Goal: Task Accomplishment & Management: Complete application form

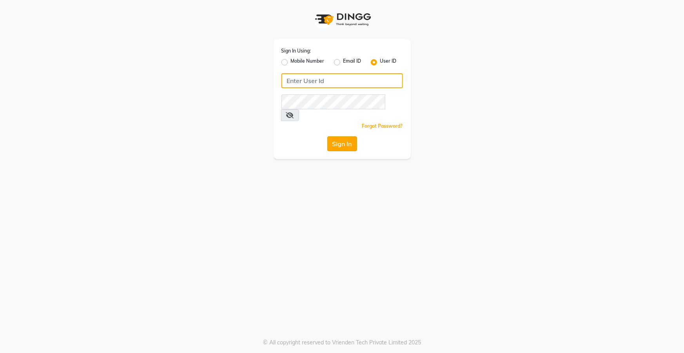
type input "top"
click at [343, 136] on button "Sign In" at bounding box center [343, 143] width 30 height 15
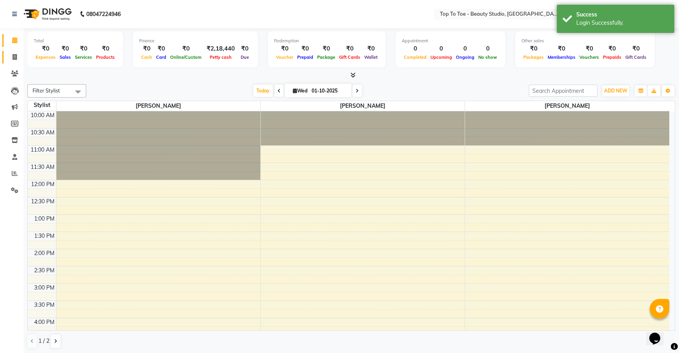
click at [15, 56] on icon at bounding box center [15, 57] width 4 height 6
select select "7233"
select select "service"
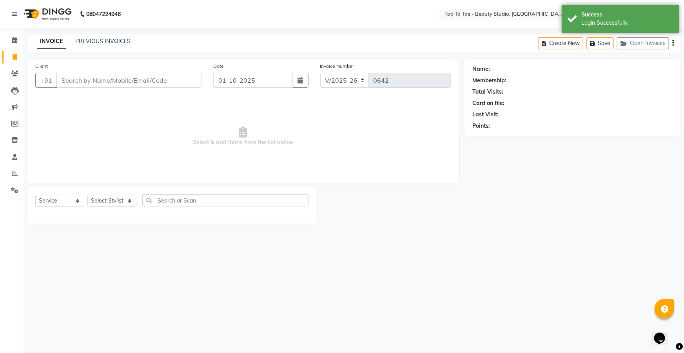
click at [84, 84] on input "Client" at bounding box center [128, 80] width 145 height 15
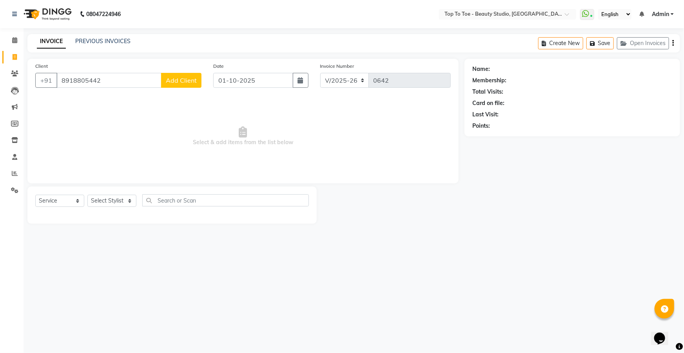
type input "8918805442"
click at [178, 78] on span "Add Client" at bounding box center [181, 80] width 31 height 8
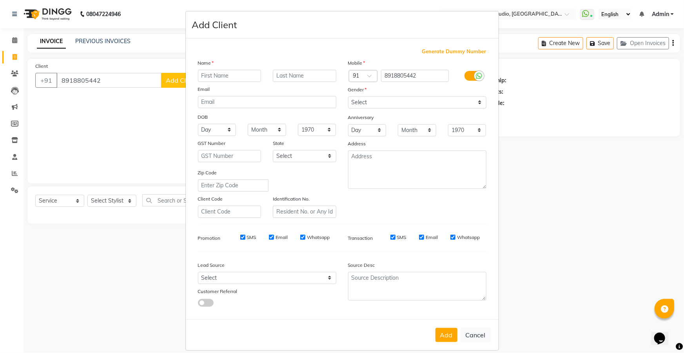
click at [231, 76] on input "text" at bounding box center [230, 76] width 64 height 12
type input "SWAGATADAY"
click at [380, 105] on select "Select [DEMOGRAPHIC_DATA] [DEMOGRAPHIC_DATA] Other Prefer Not To Say" at bounding box center [417, 102] width 138 height 12
select select "[DEMOGRAPHIC_DATA]"
click at [348, 96] on select "Select [DEMOGRAPHIC_DATA] [DEMOGRAPHIC_DATA] Other Prefer Not To Say" at bounding box center [417, 102] width 138 height 12
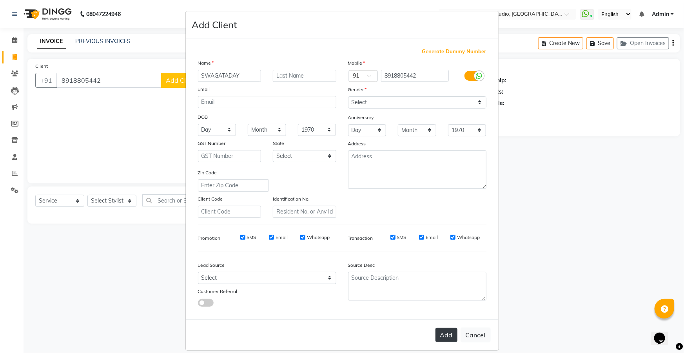
click at [447, 331] on button "Add" at bounding box center [447, 335] width 22 height 14
select select
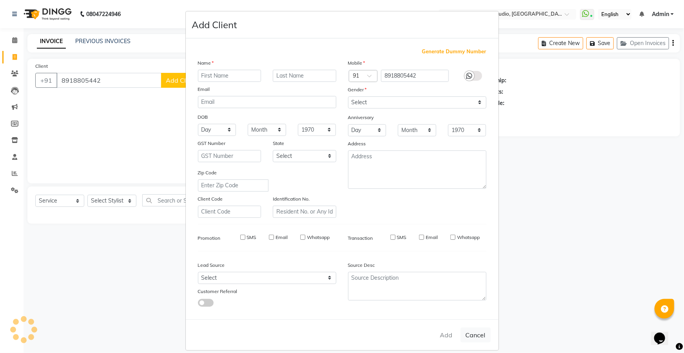
select select
checkbox input "false"
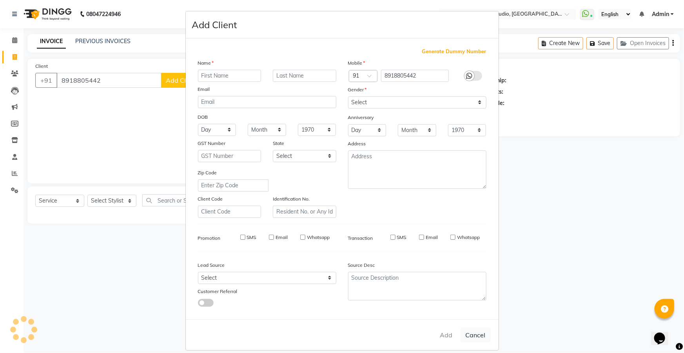
checkbox input "false"
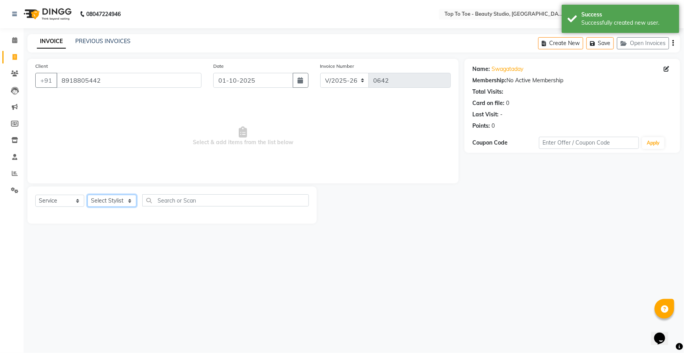
click at [114, 196] on select "Select Stylist [PERSON_NAME] [PERSON_NAME] [PERSON_NAME] [PERSON_NAME]" at bounding box center [111, 201] width 49 height 12
select select "62965"
click at [87, 195] on select "Select Stylist [PERSON_NAME] [PERSON_NAME] [PERSON_NAME] [PERSON_NAME]" at bounding box center [111, 201] width 49 height 12
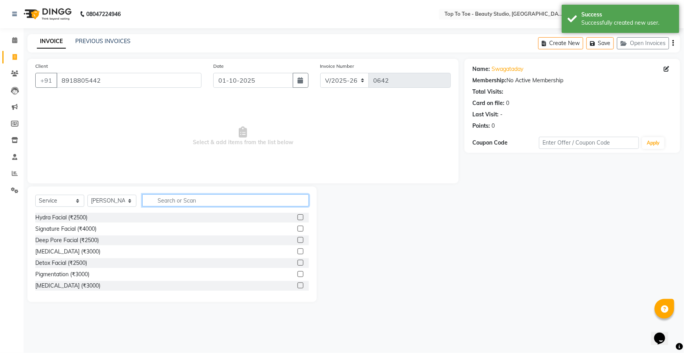
click at [180, 196] on input "text" at bounding box center [225, 201] width 167 height 12
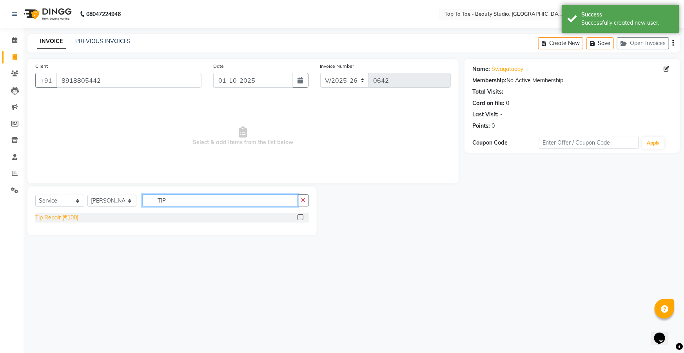
type input "TIP"
click at [70, 216] on div "Tip Repair (₹100)" at bounding box center [56, 218] width 43 height 8
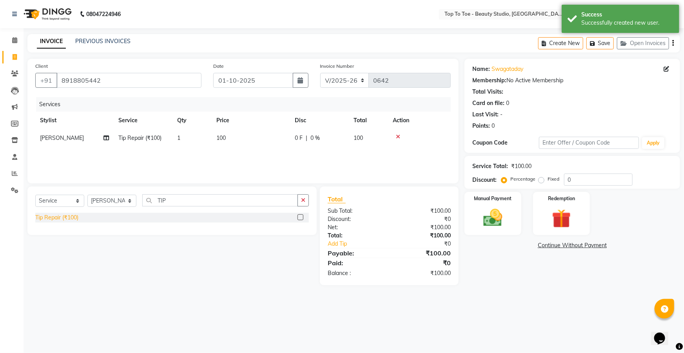
click at [70, 216] on div "Tip Repair (₹100)" at bounding box center [56, 218] width 43 height 8
checkbox input "false"
click at [233, 156] on td "100" at bounding box center [251, 156] width 78 height 18
select select "62965"
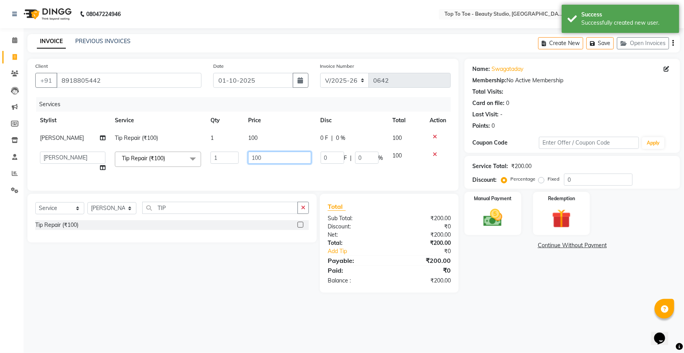
click at [275, 157] on input "100" at bounding box center [279, 158] width 63 height 12
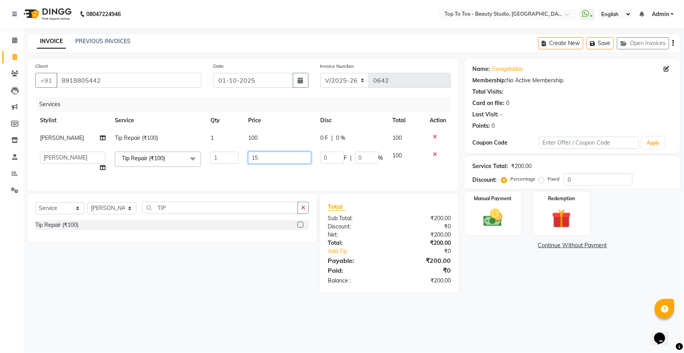
type input "150"
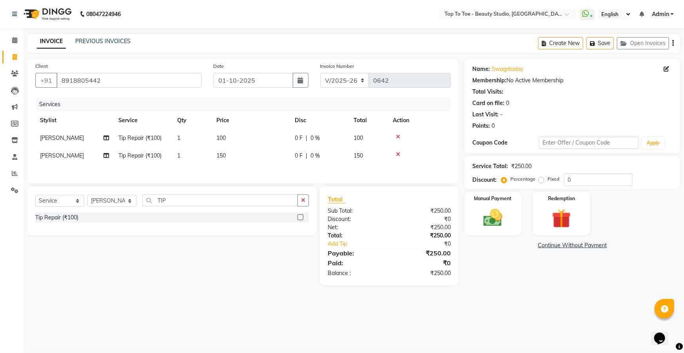
click at [390, 255] on div "Total Sub Total: ₹250.00 Discount: ₹0 Net: ₹250.00 Total: ₹250.00 Add Tip ₹0 Pa…" at bounding box center [389, 236] width 123 height 83
click at [493, 222] on img at bounding box center [493, 218] width 32 height 23
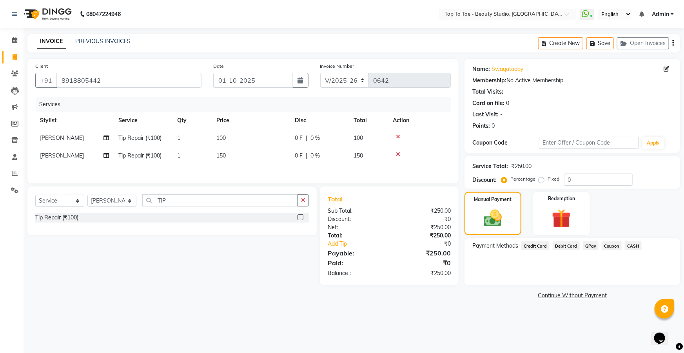
click at [592, 247] on span "GPay" at bounding box center [591, 246] width 16 height 9
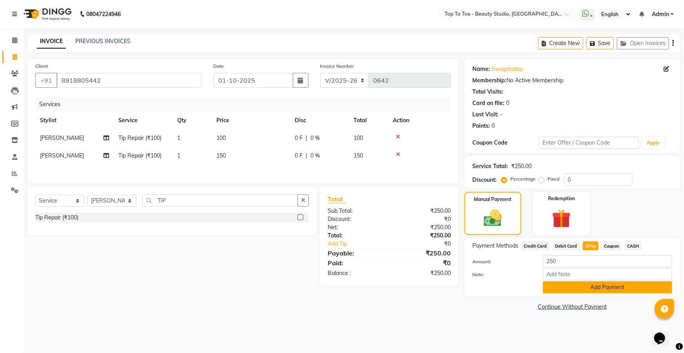
click at [584, 286] on button "Add Payment" at bounding box center [607, 288] width 129 height 12
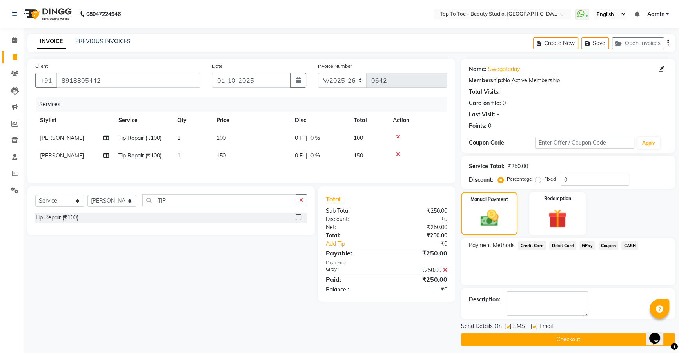
click at [506, 324] on label at bounding box center [508, 327] width 6 height 6
click at [506, 325] on input "checkbox" at bounding box center [507, 327] width 5 height 5
checkbox input "false"
click at [508, 334] on button "Checkout" at bounding box center [568, 340] width 214 height 12
